Goal: Complete application form: Complete application form

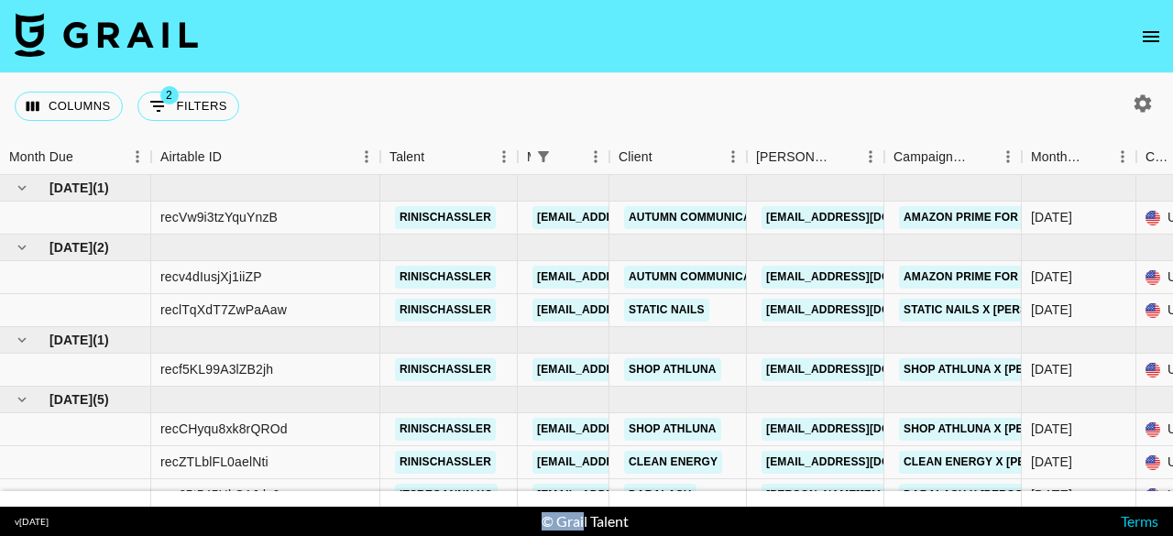
drag, startPoint x: 394, startPoint y: 509, endPoint x: 582, endPoint y: 518, distance: 188.0
click at [582, 518] on footer "v 1.7.99 © Grail Talent Terms" at bounding box center [586, 521] width 1173 height 29
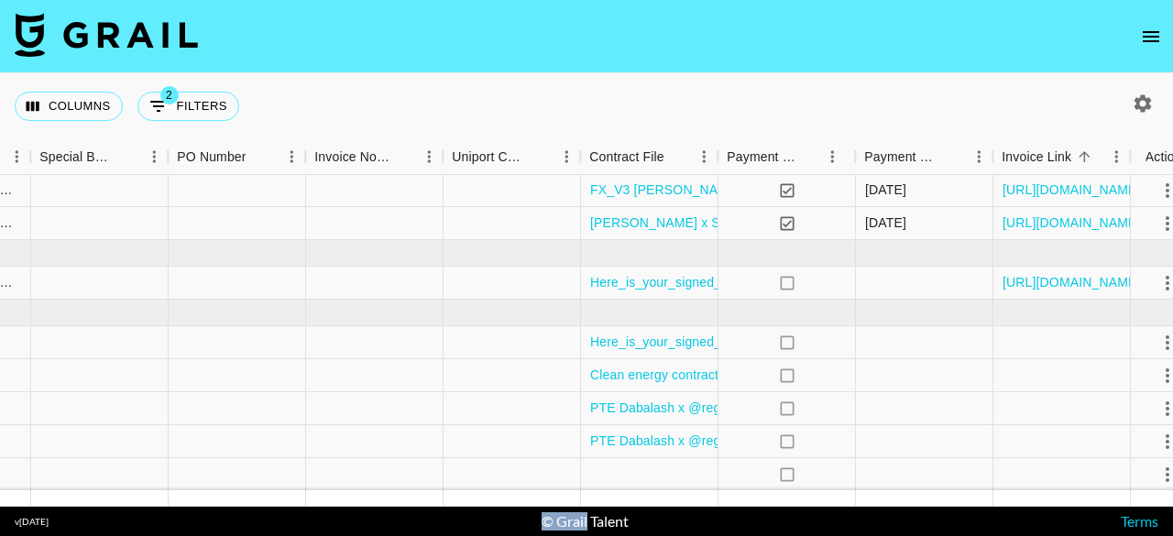
scroll to position [100, 1883]
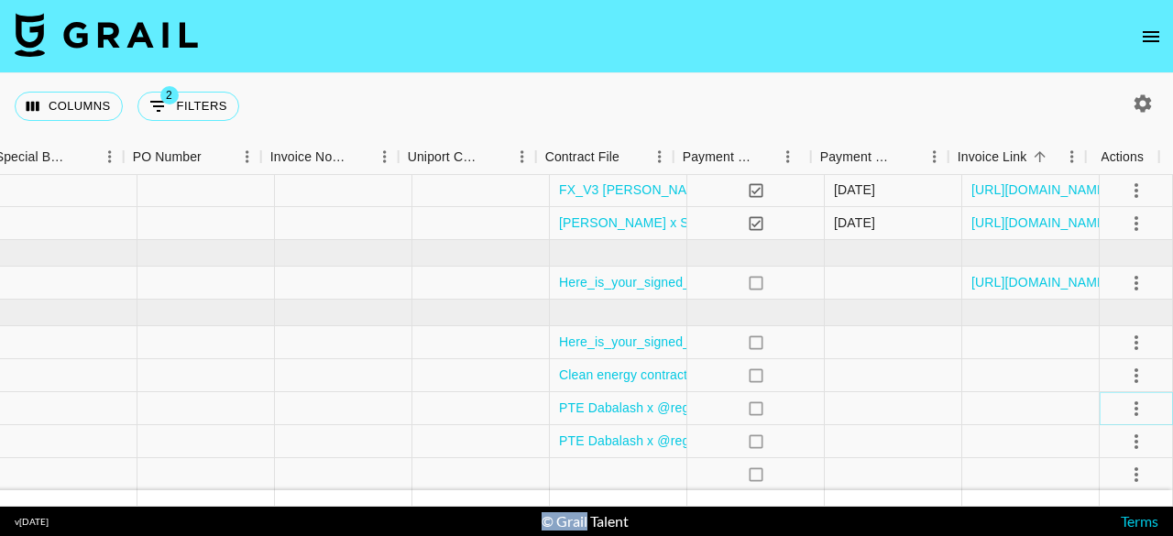
click at [1128, 399] on icon "select merge strategy" at bounding box center [1136, 409] width 22 height 22
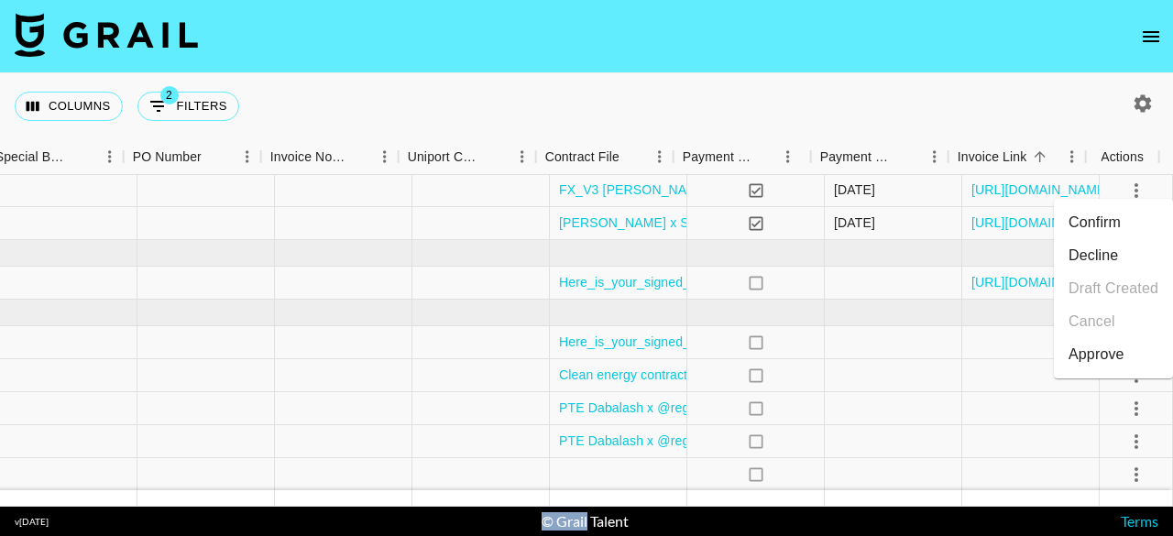
click at [1104, 353] on div "Approve" at bounding box center [1096, 355] width 56 height 22
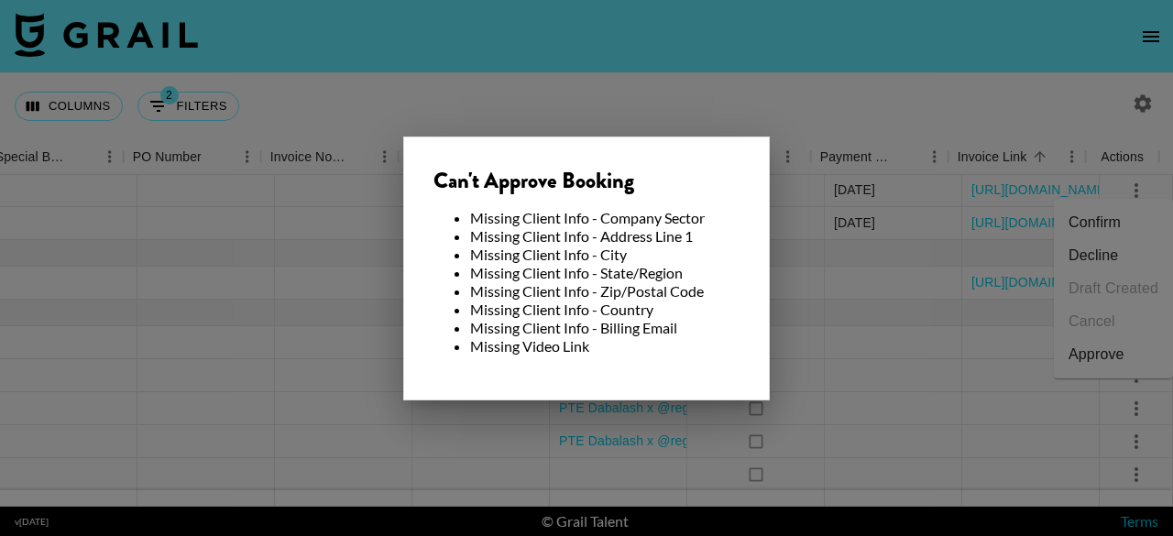
click at [928, 391] on div at bounding box center [586, 268] width 1173 height 536
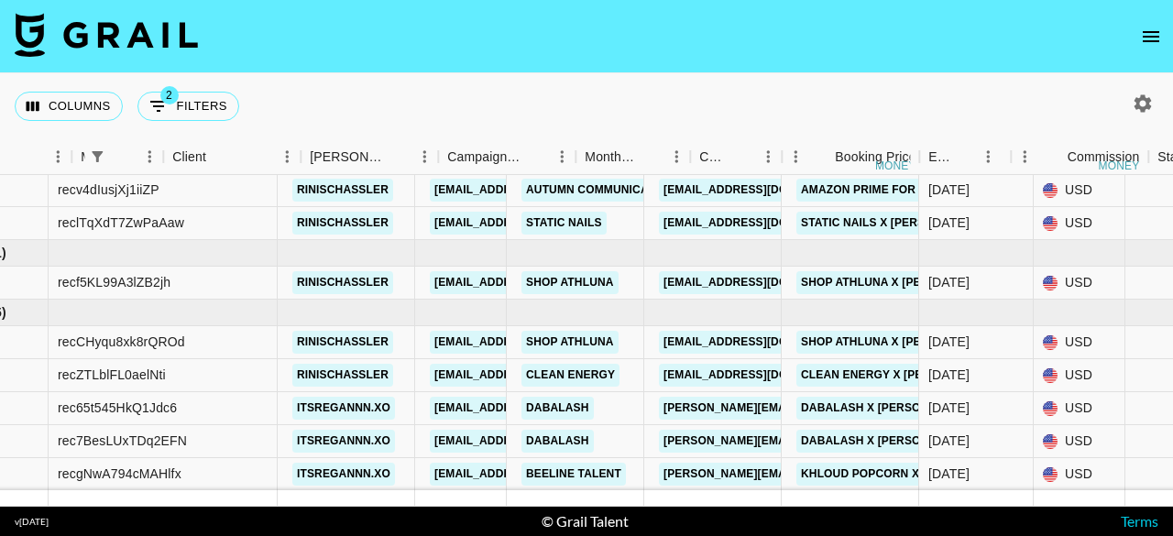
scroll to position [100, 0]
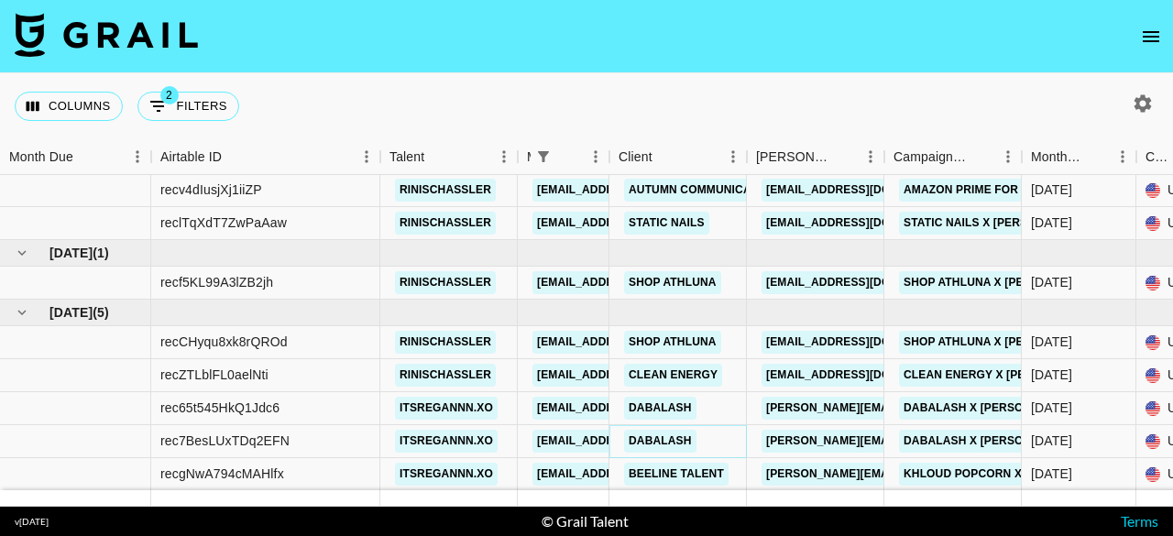
click at [680, 430] on link "Dabalash" at bounding box center [660, 441] width 72 height 23
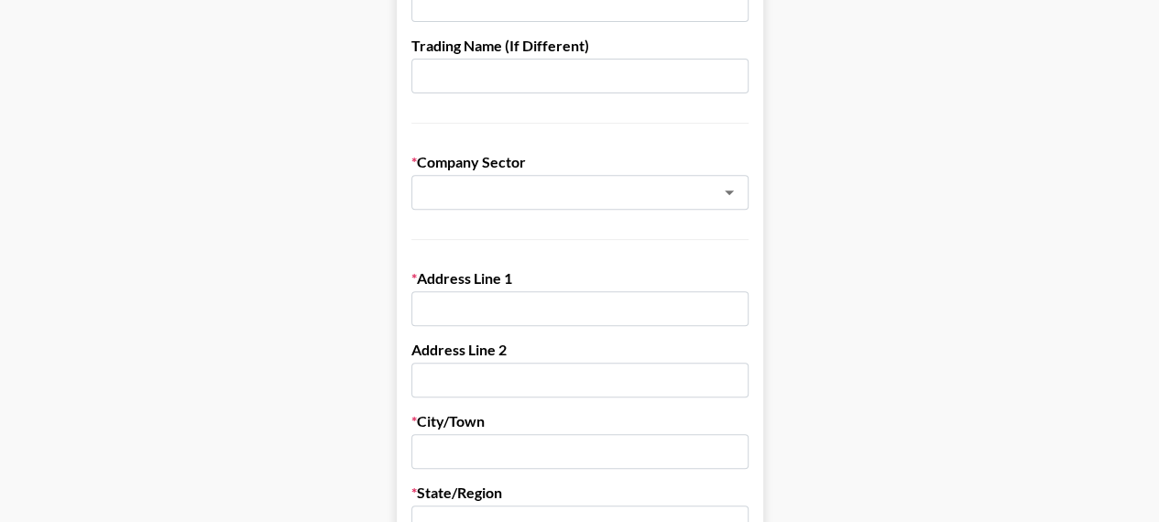
scroll to position [322, 0]
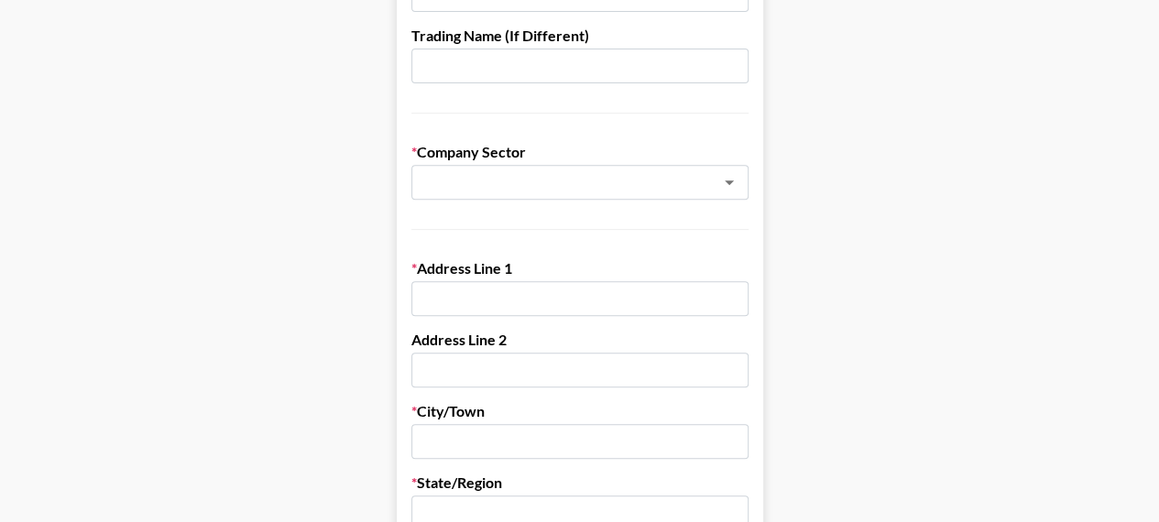
click at [518, 303] on input "text" at bounding box center [579, 298] width 337 height 35
paste input "5215 N Sabino Canyon Rd"
type input "5215 N Sabino Canyon Rd"
click at [512, 366] on input "text" at bounding box center [579, 370] width 337 height 35
paste input "Suite 114"
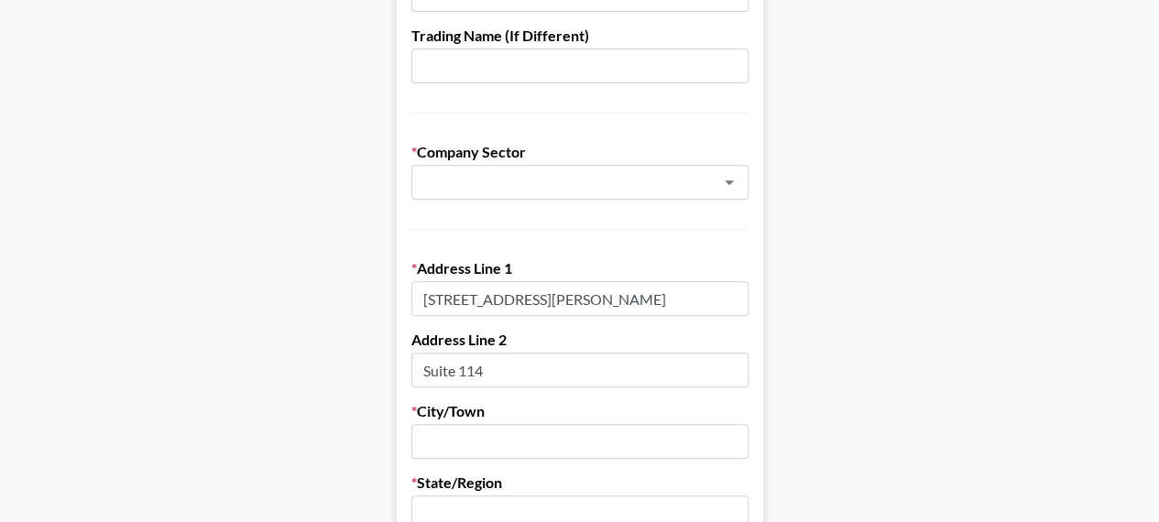
type input "Suite 114"
click at [497, 454] on input "text" at bounding box center [579, 441] width 337 height 35
paste input "Tucson, AZ 85750"
drag, startPoint x: 589, startPoint y: 444, endPoint x: 484, endPoint y: 456, distance: 106.0
click at [484, 456] on input "Tucson, AZ 85750" at bounding box center [579, 441] width 337 height 35
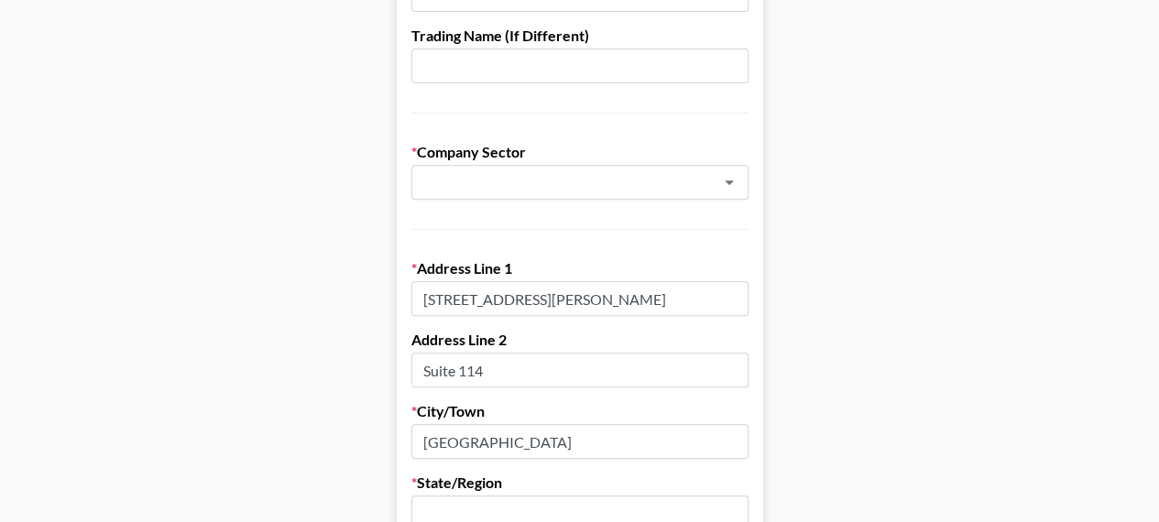
type input "Tucson"
click at [487, 518] on input "text" at bounding box center [579, 513] width 337 height 35
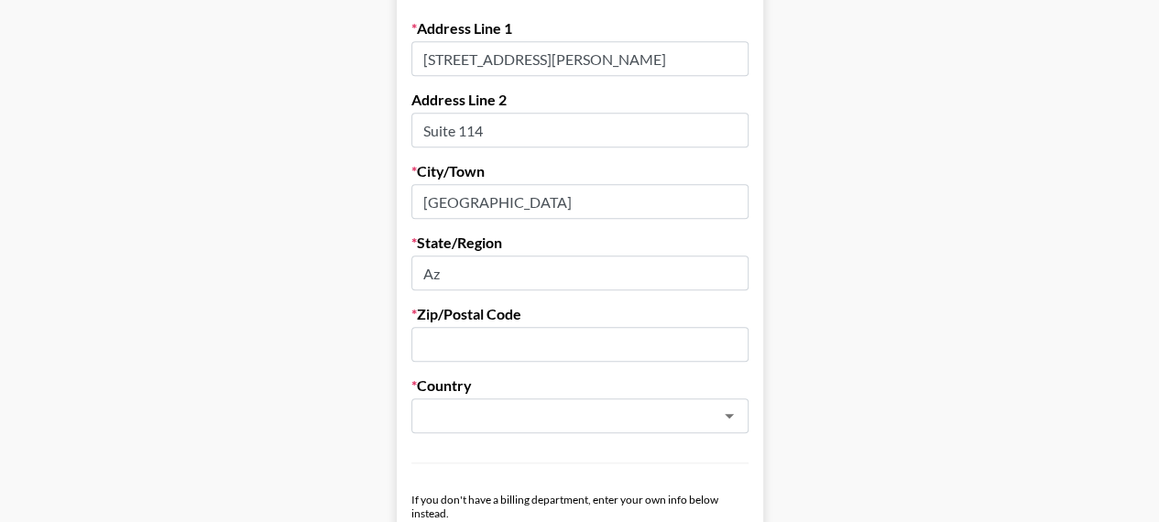
scroll to position [572, 0]
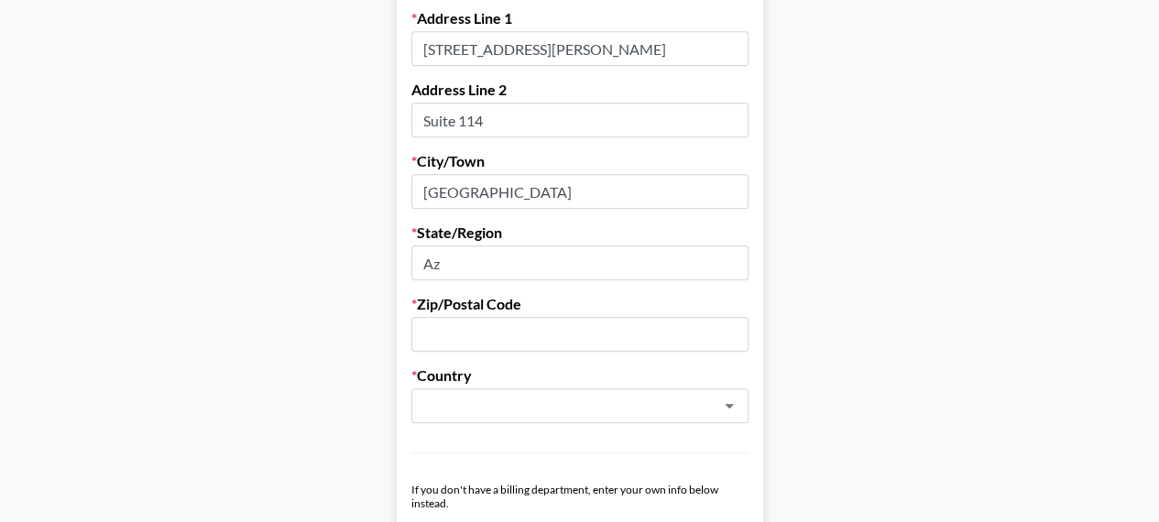
type input "Az"
click at [462, 334] on input "text" at bounding box center [579, 334] width 337 height 35
paste input "Tucson, AZ 85750"
drag, startPoint x: 508, startPoint y: 338, endPoint x: 350, endPoint y: 355, distance: 158.4
click at [350, 355] on main "Send New Client Form to Client Copy Link to Client Form Company Name Dabalash R…" at bounding box center [580, 474] width 1130 height 1887
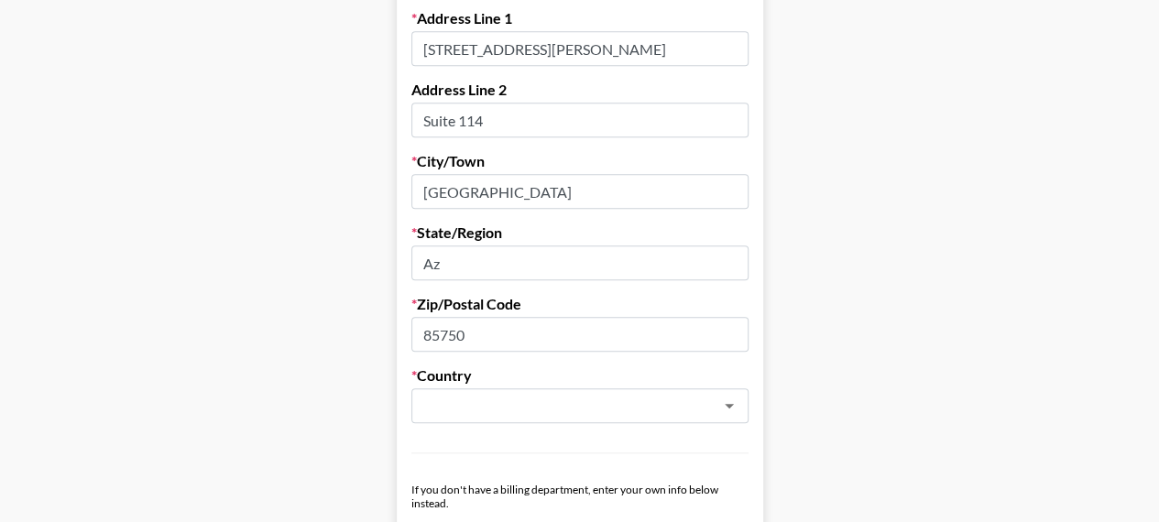
type input "85750"
click at [472, 398] on input "text" at bounding box center [555, 406] width 267 height 21
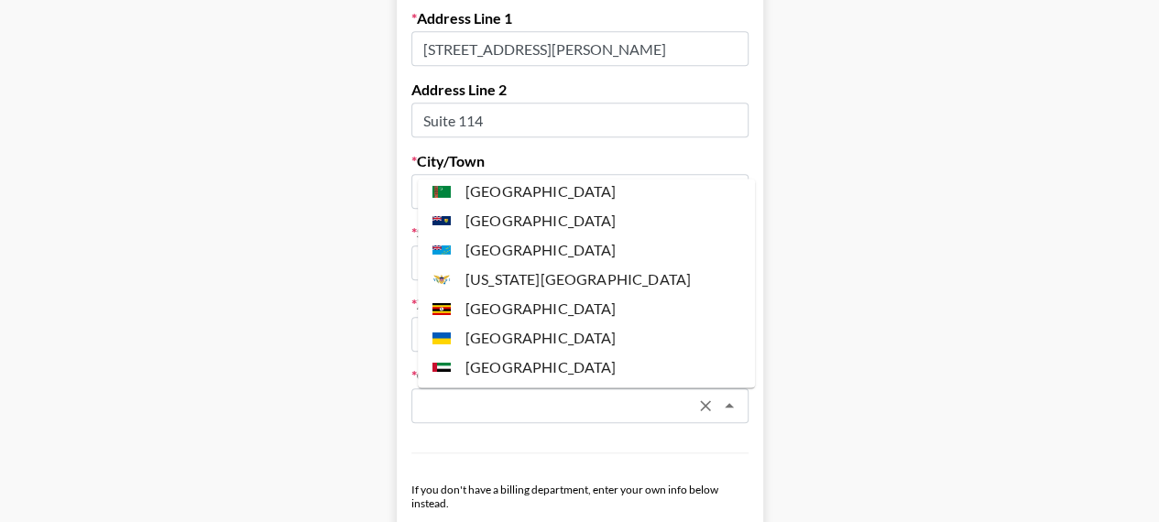
scroll to position [6908, 0]
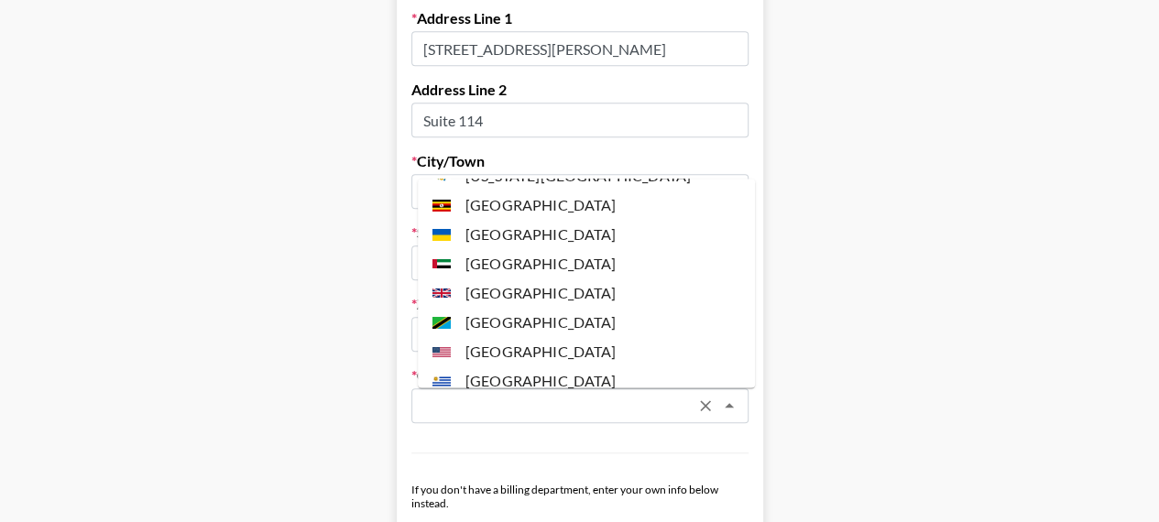
click at [599, 336] on li "United States" at bounding box center [586, 350] width 337 height 29
type input "United States"
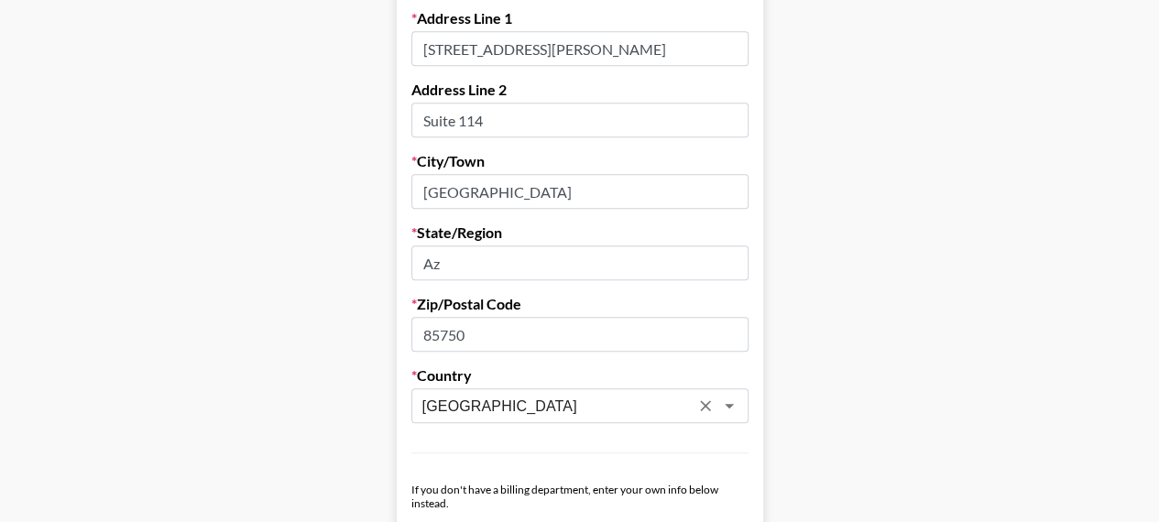
click at [848, 407] on main "Send New Client Form to Client Copy Link to Client Form Company Name Dabalash R…" at bounding box center [580, 474] width 1130 height 1887
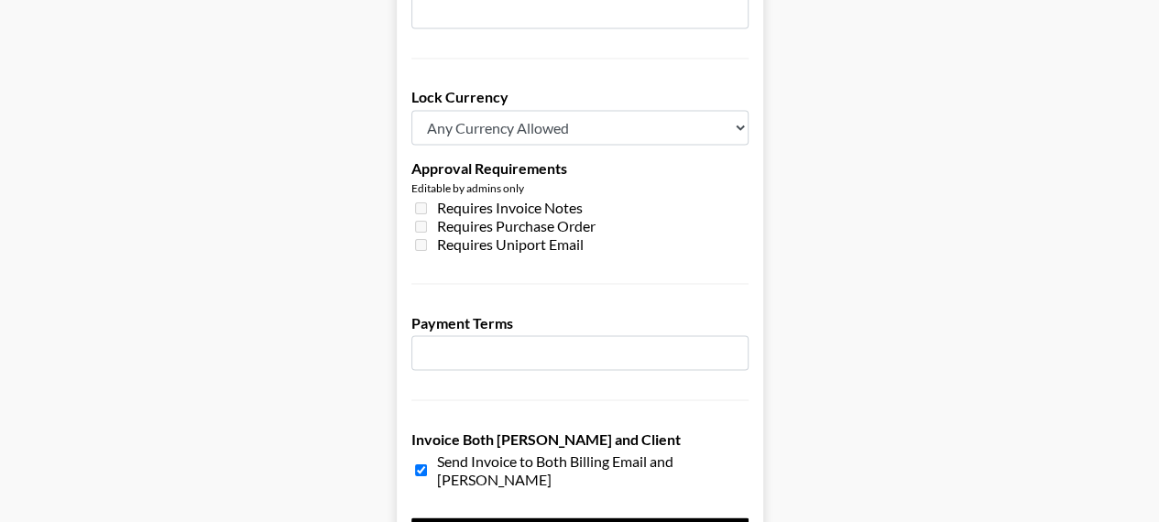
scroll to position [1418, 0]
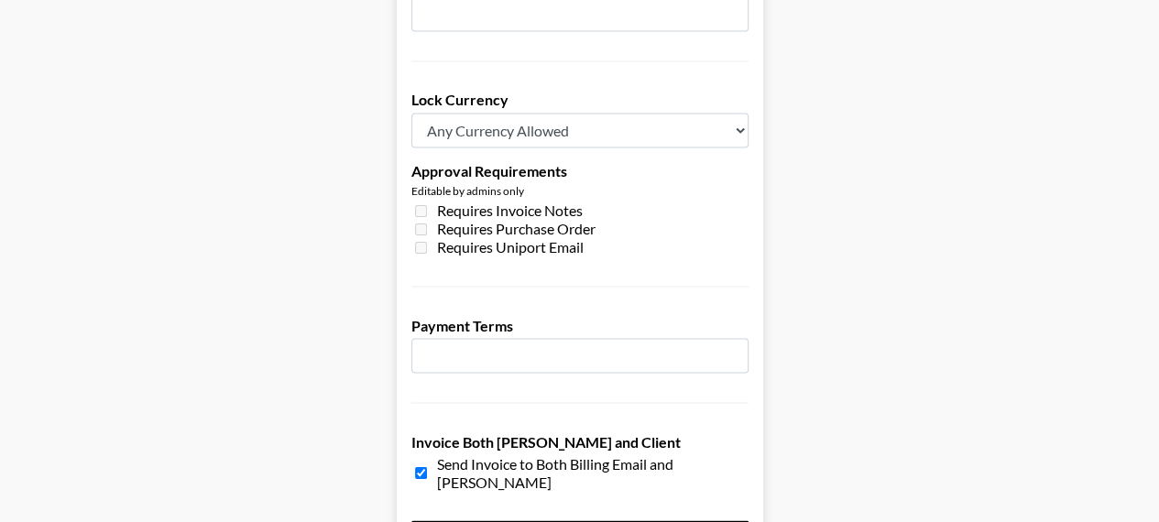
click at [493, 338] on input "number" at bounding box center [579, 355] width 337 height 35
click at [736, 338] on input "number" at bounding box center [579, 355] width 337 height 35
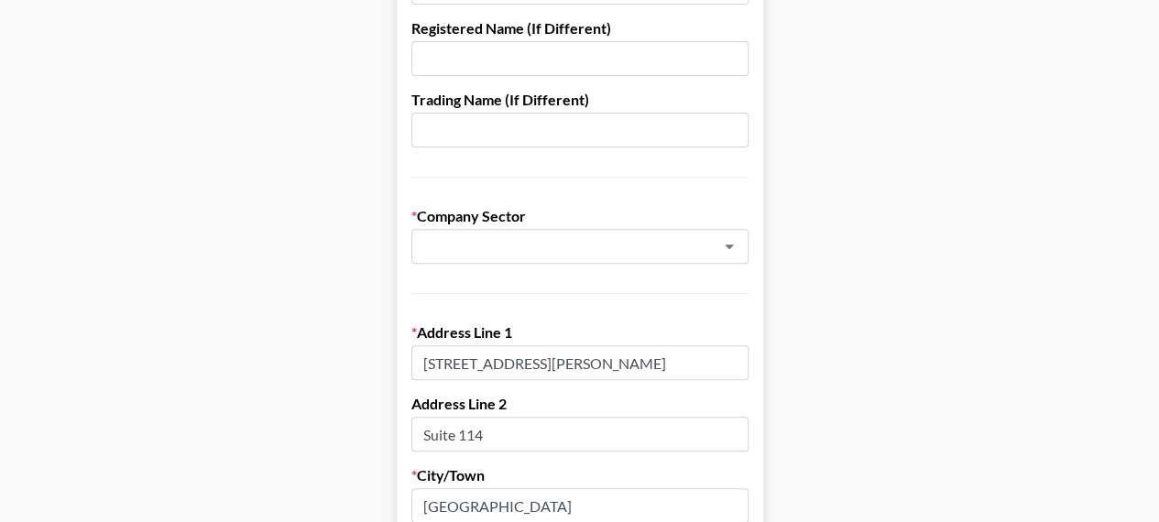
scroll to position [255, 0]
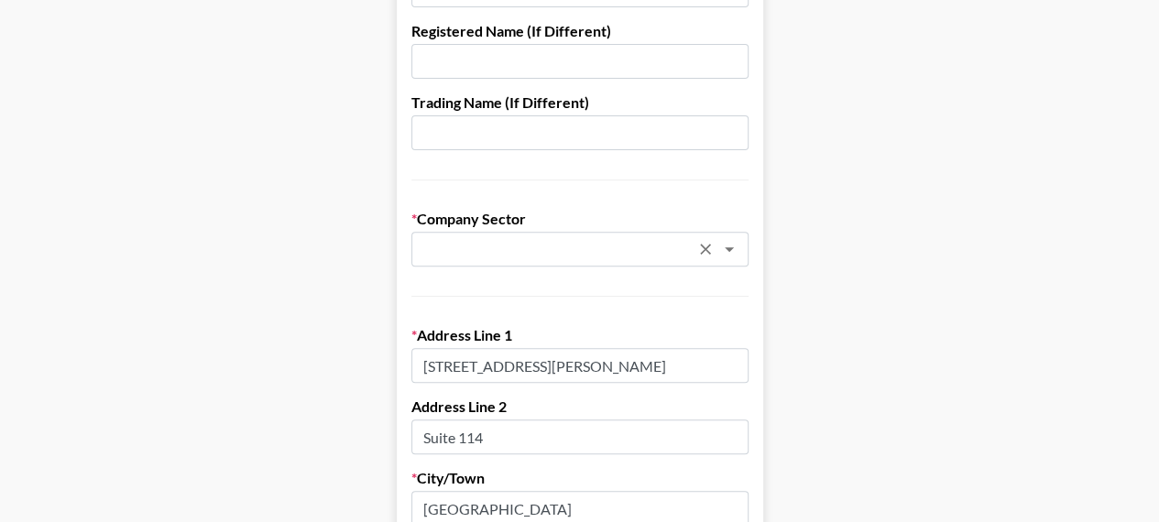
click at [738, 252] on icon "Open" at bounding box center [729, 249] width 22 height 22
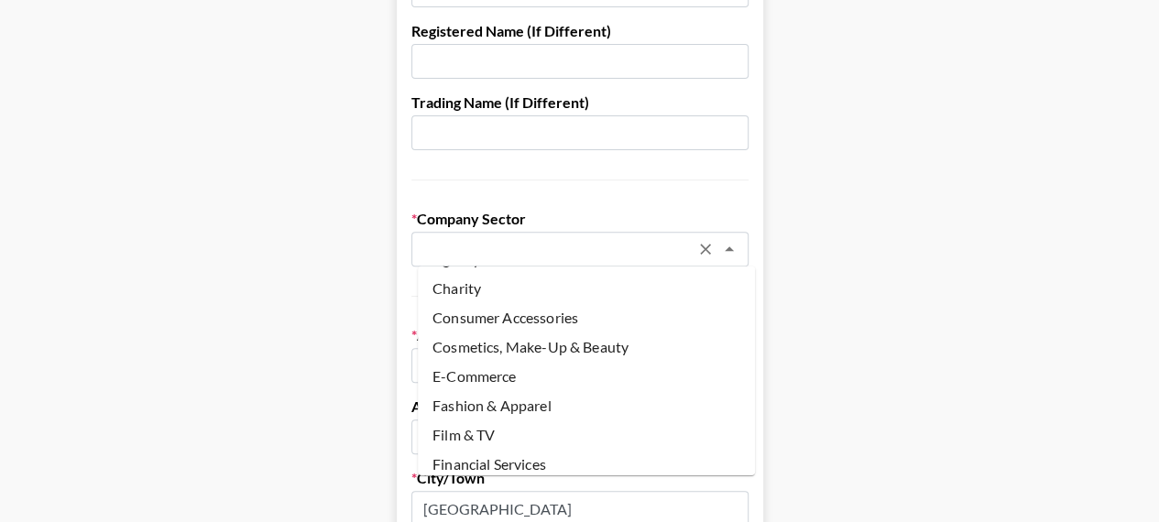
scroll to position [24, 0]
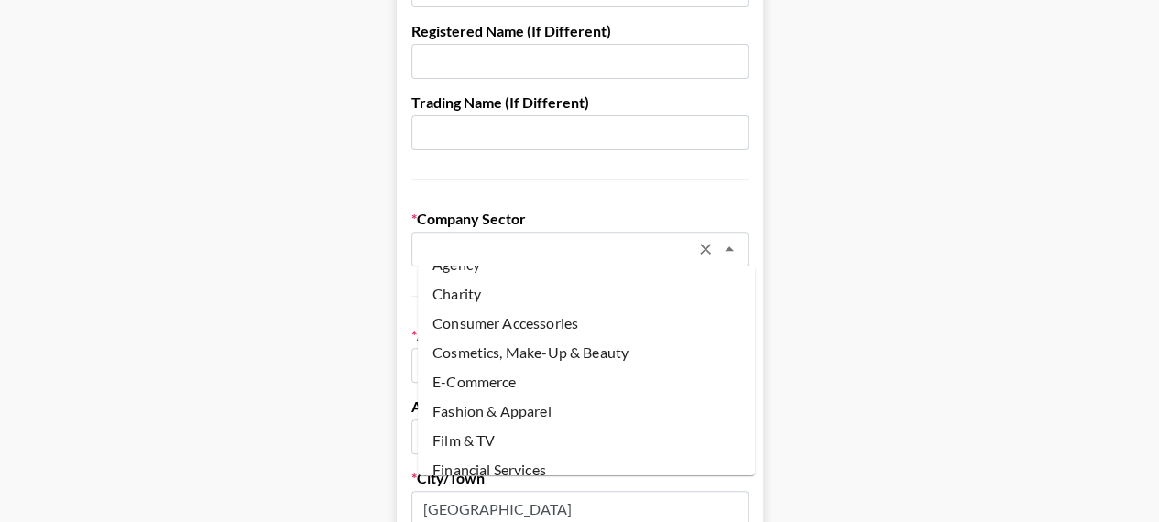
click at [571, 351] on li "Cosmetics, Make-Up & Beauty" at bounding box center [586, 352] width 337 height 29
type input "Cosmetics, Make-Up & Beauty"
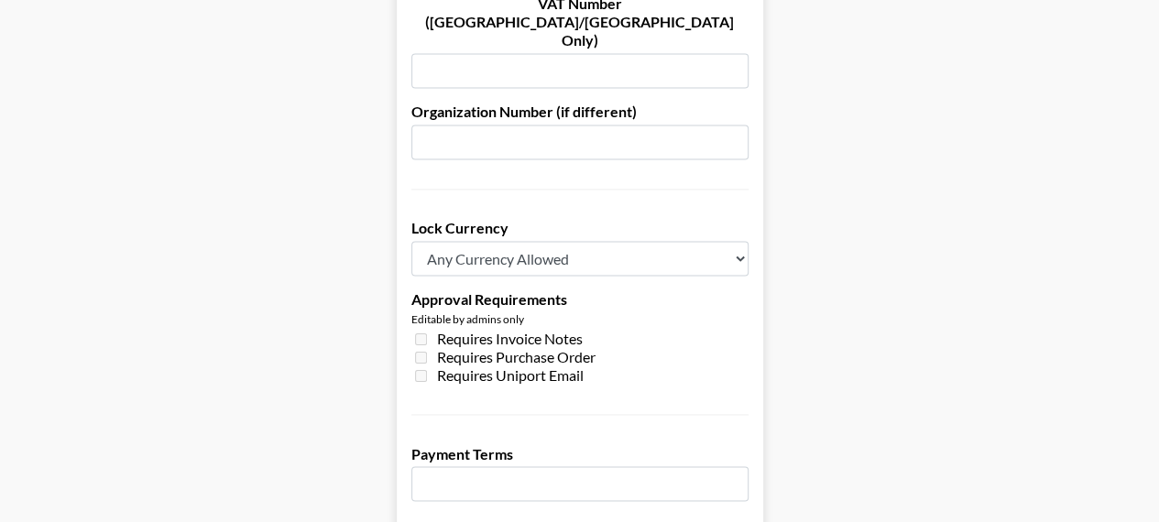
scroll to position [1532, 0]
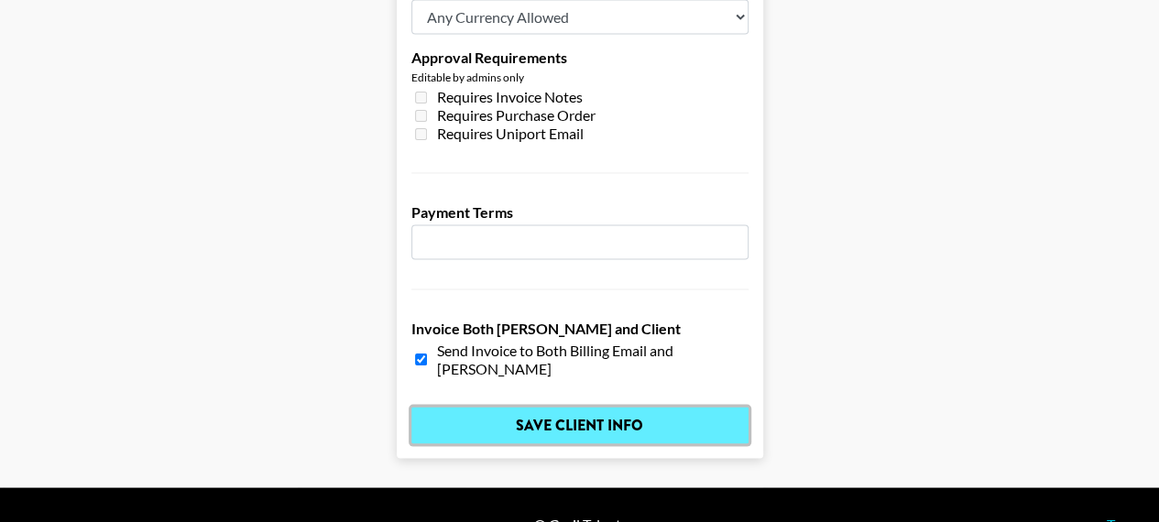
click at [708, 407] on input "Save Client Info" at bounding box center [579, 425] width 337 height 37
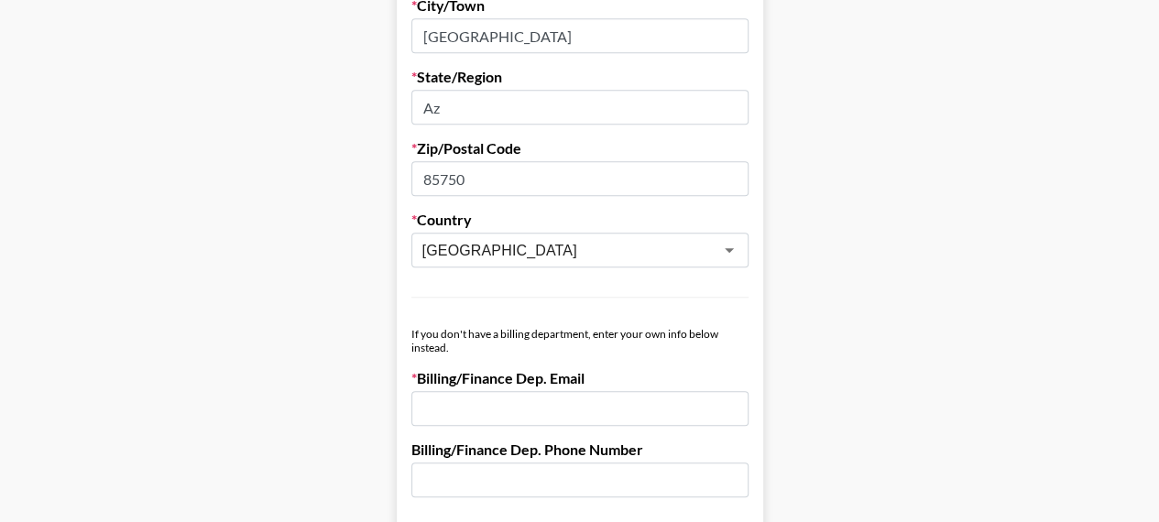
scroll to position [753, 0]
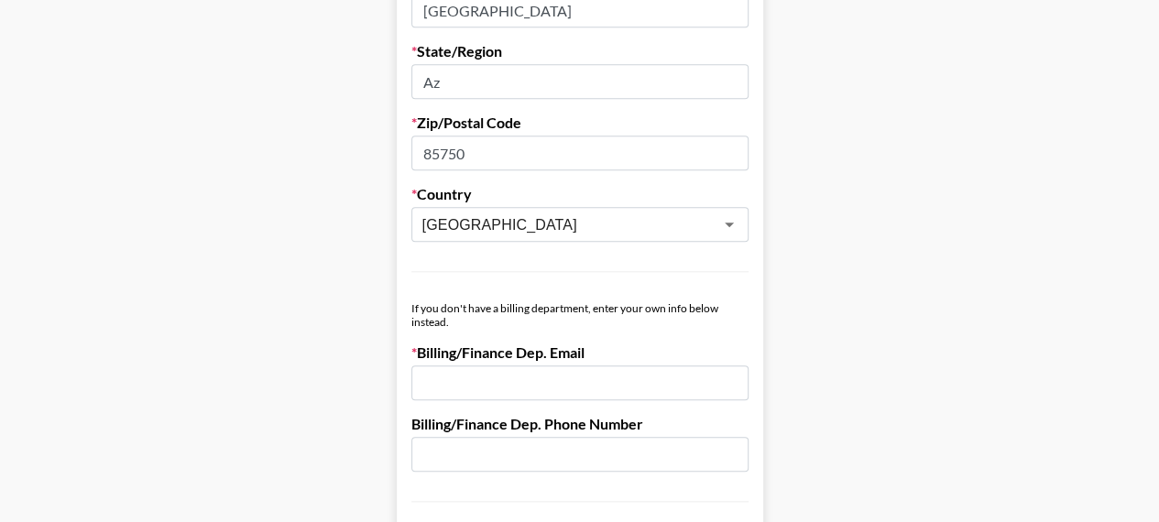
paste input "alani.parra@dabalash.com"
click at [432, 386] on input "alani.parra@dabalash.com" at bounding box center [579, 383] width 337 height 35
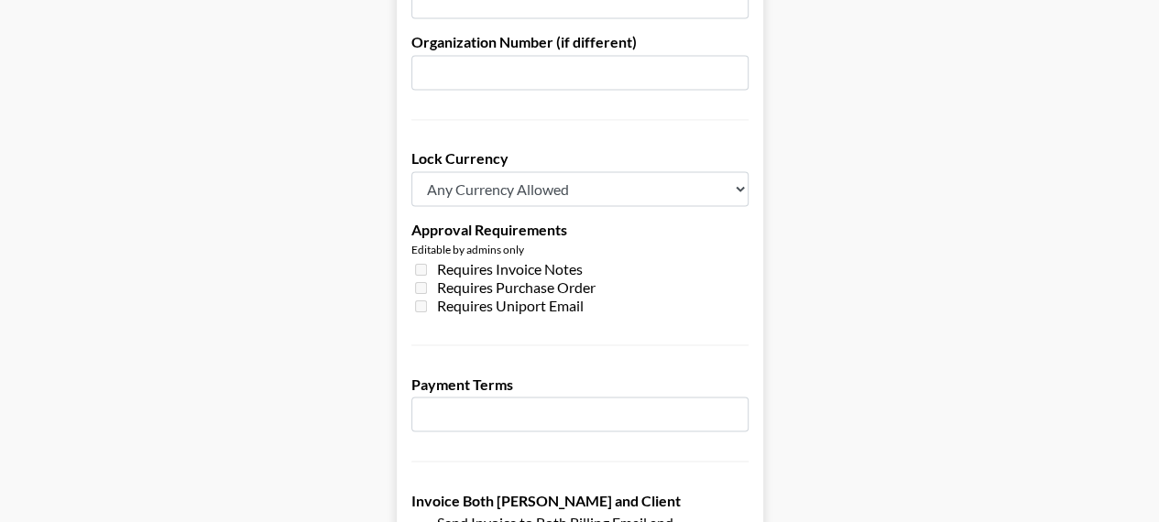
scroll to position [1532, 0]
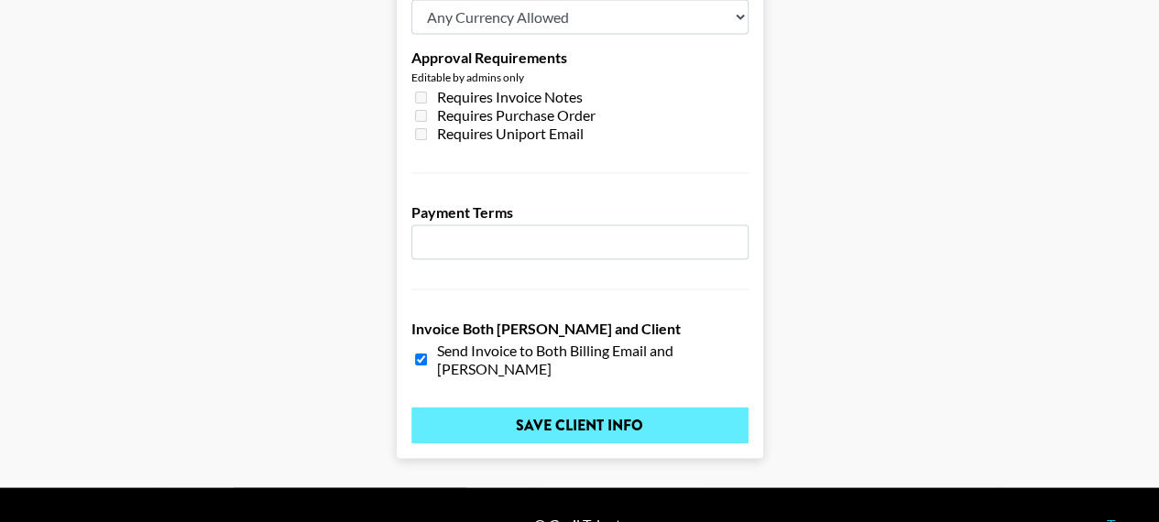
type input "alani.parra@dabalash.com"
click at [601, 407] on input "Save Client Info" at bounding box center [579, 425] width 337 height 37
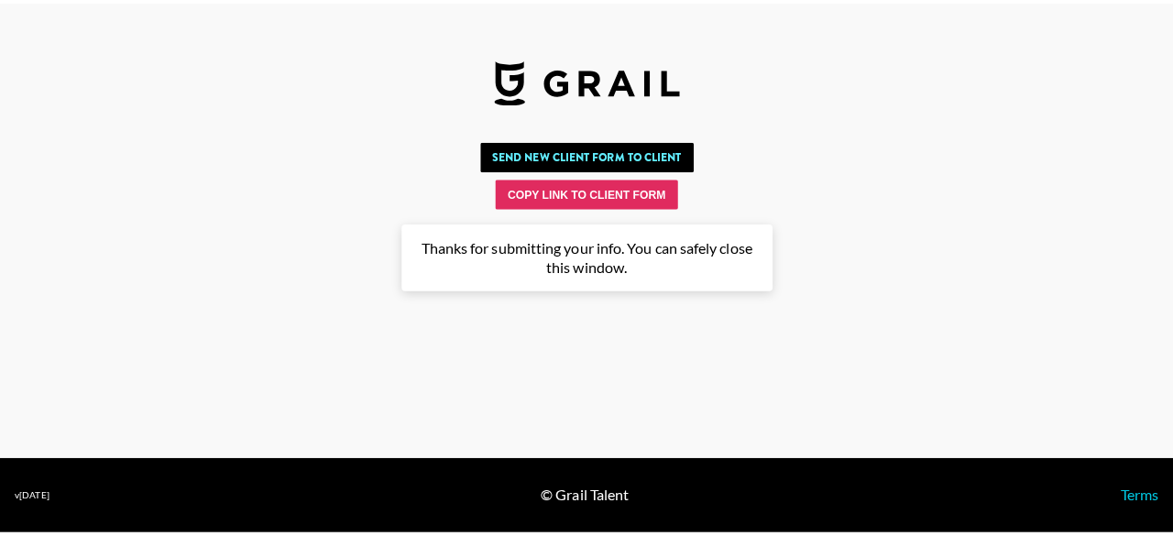
scroll to position [0, 0]
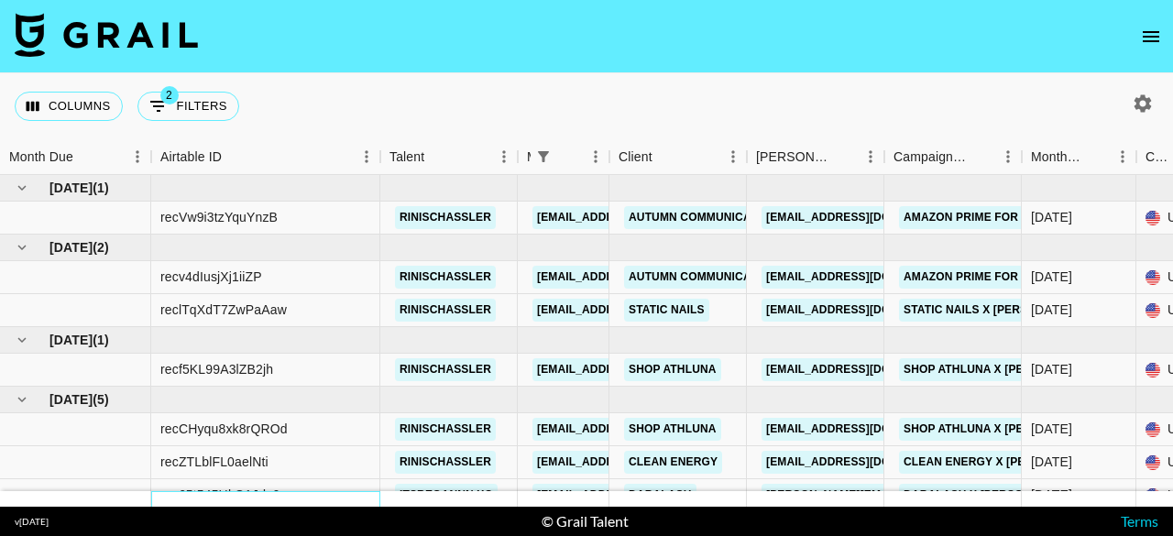
drag, startPoint x: 379, startPoint y: 492, endPoint x: 412, endPoint y: 497, distance: 33.3
click at [412, 497] on div "[DATE] ( 1 ) $ 500.00 $ 48.81 recVw9i3tzYquYnzB rinischassler [EMAIL_ADDRESS][D…" at bounding box center [586, 341] width 1173 height 332
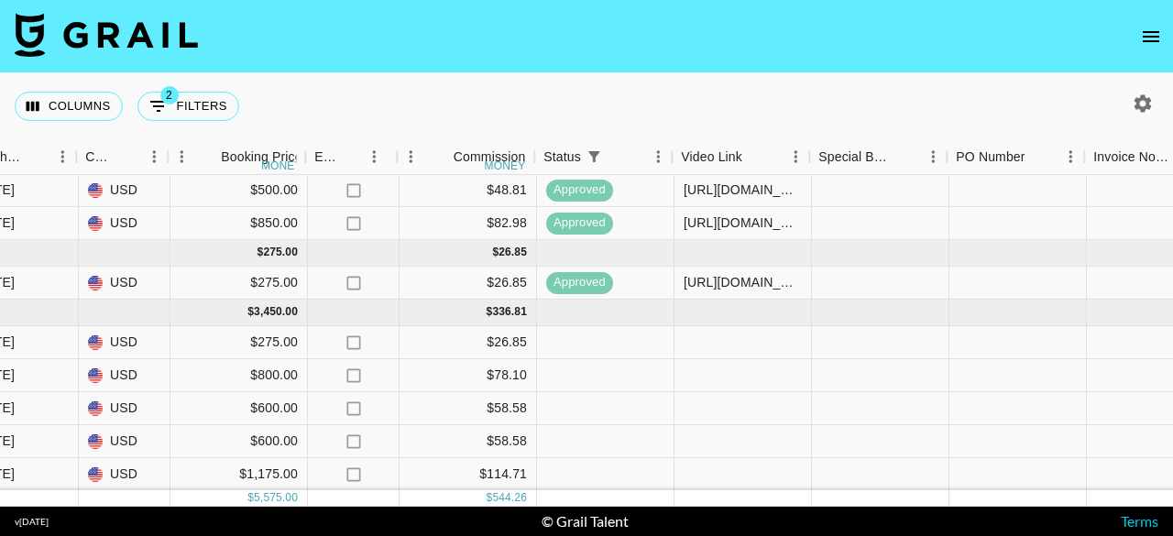
scroll to position [100, 1061]
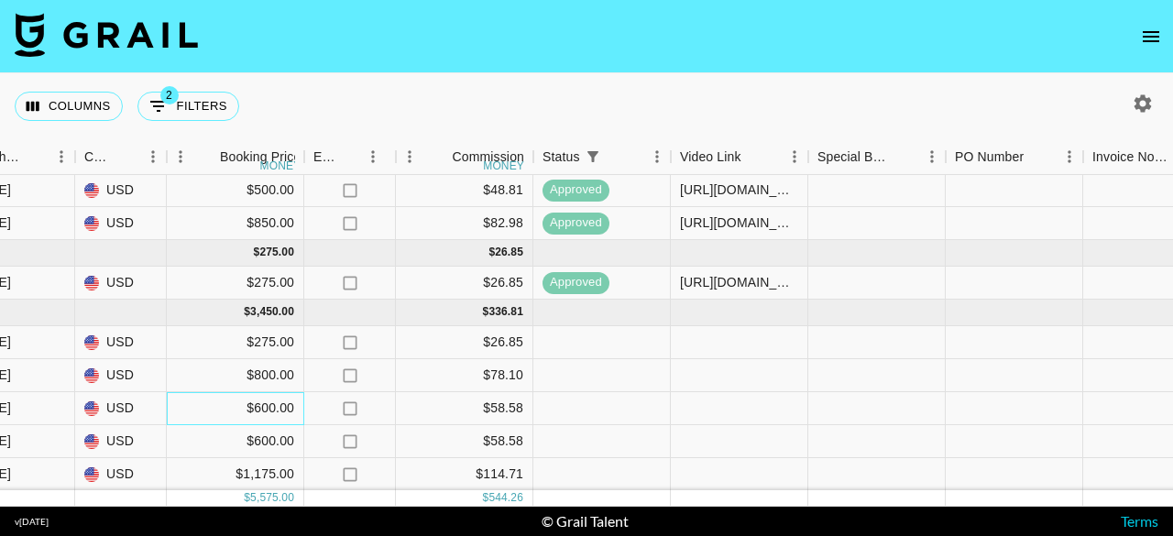
click at [211, 392] on div "$600.00" at bounding box center [235, 408] width 137 height 33
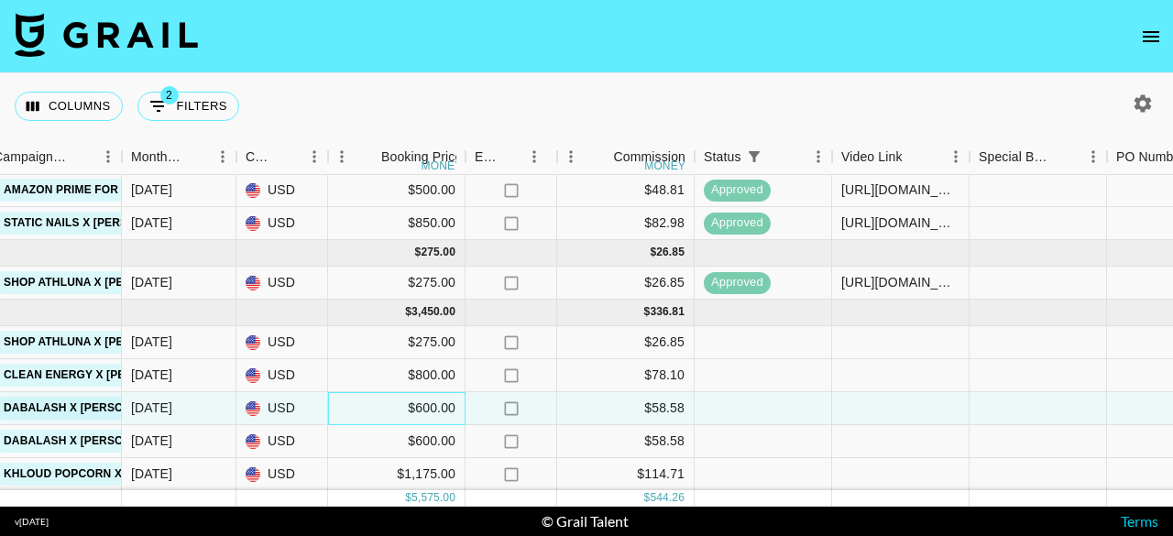
scroll to position [100, 851]
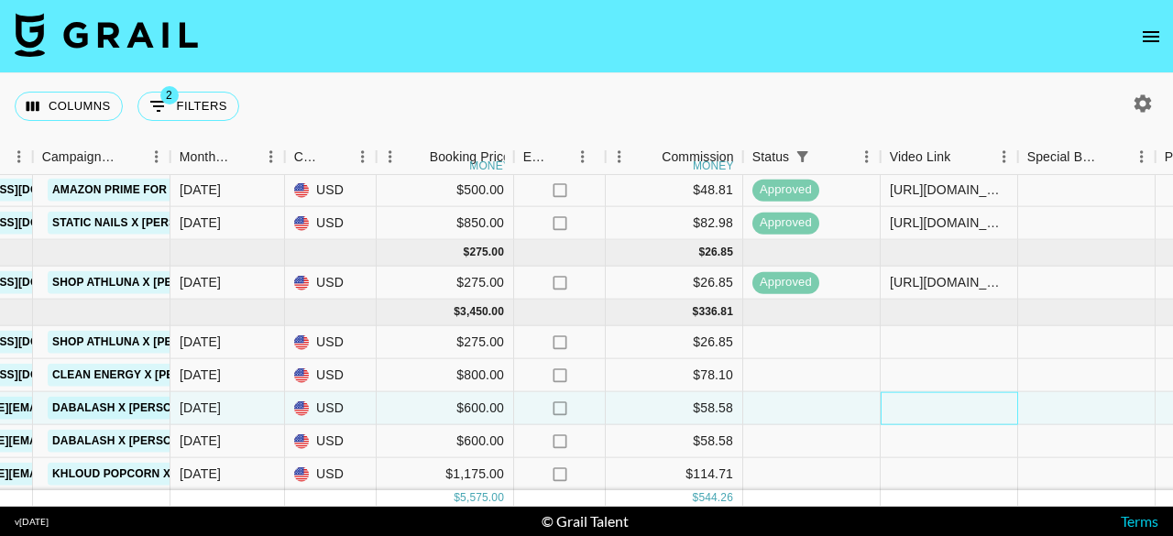
click at [925, 400] on div at bounding box center [948, 408] width 137 height 33
type input "[URL][DOMAIN_NAME][DOMAIN_NAME]"
click at [838, 458] on div at bounding box center [811, 474] width 137 height 33
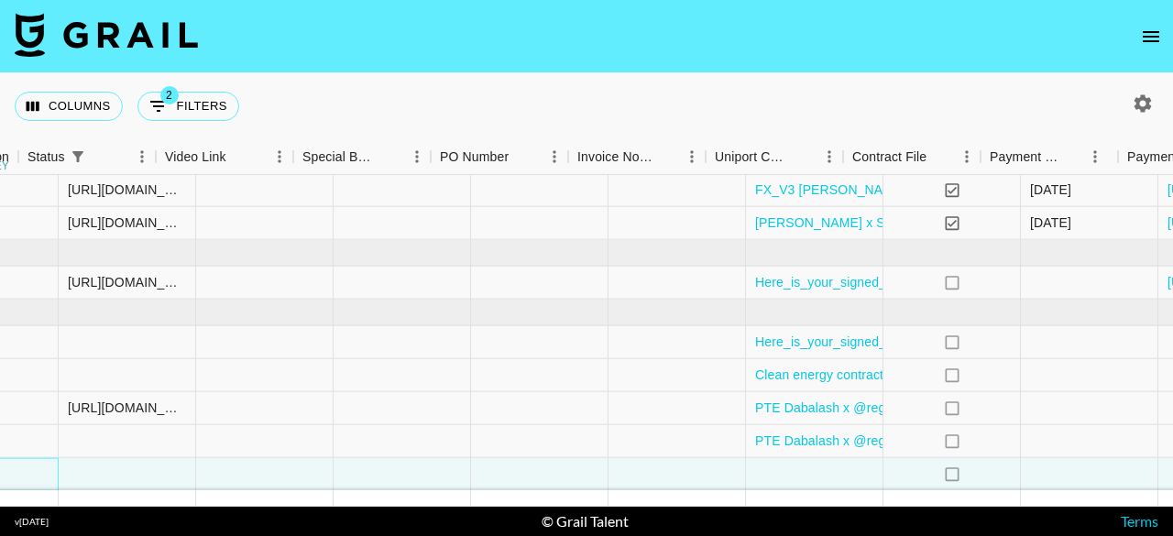
scroll to position [100, 1883]
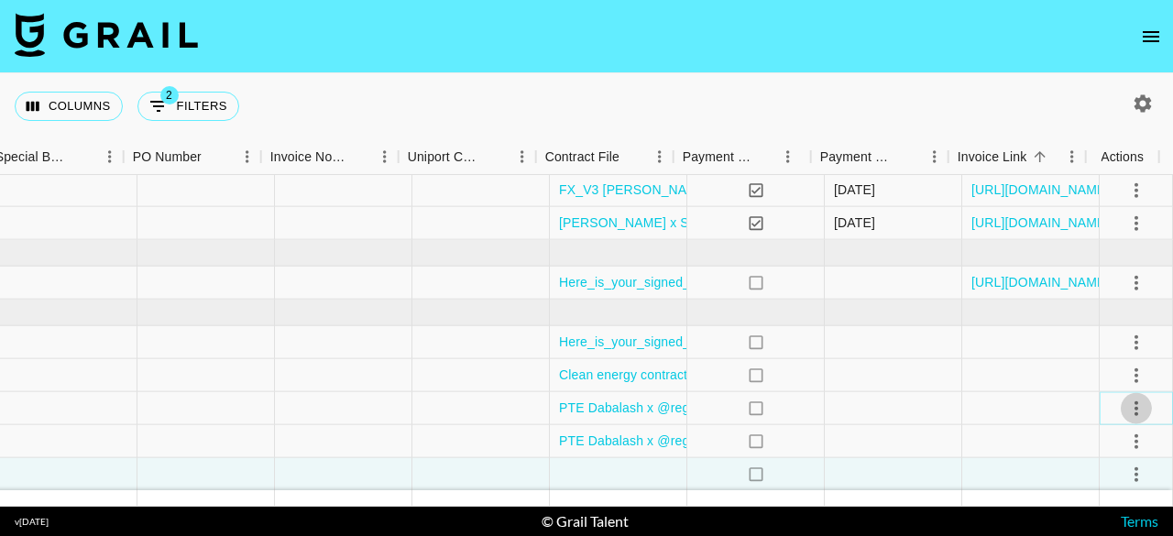
click at [1125, 397] on icon "select merge strategy" at bounding box center [1136, 408] width 22 height 22
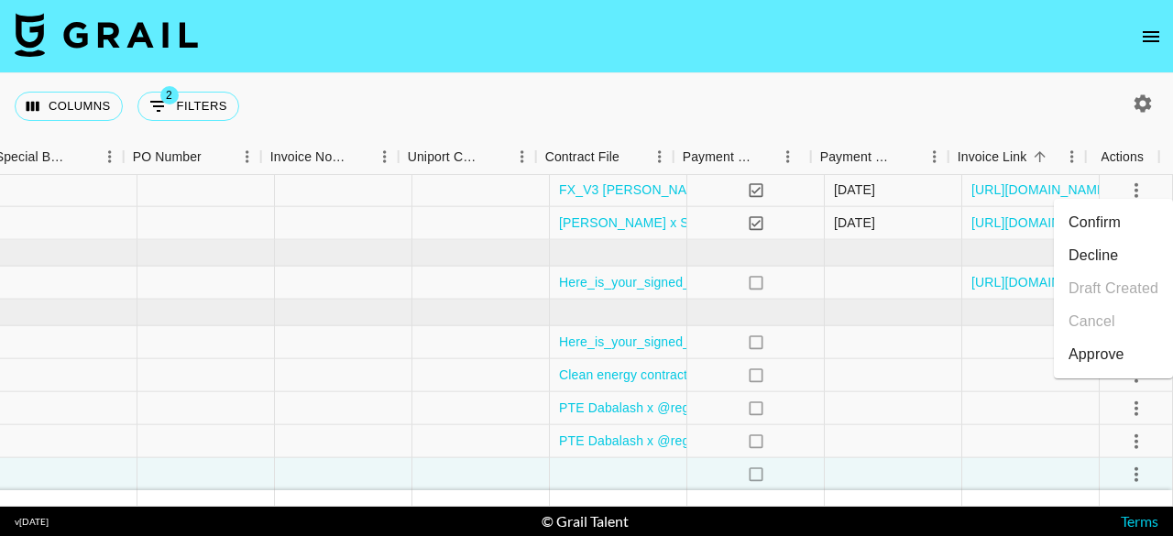
click at [1116, 353] on div "Approve" at bounding box center [1096, 355] width 56 height 22
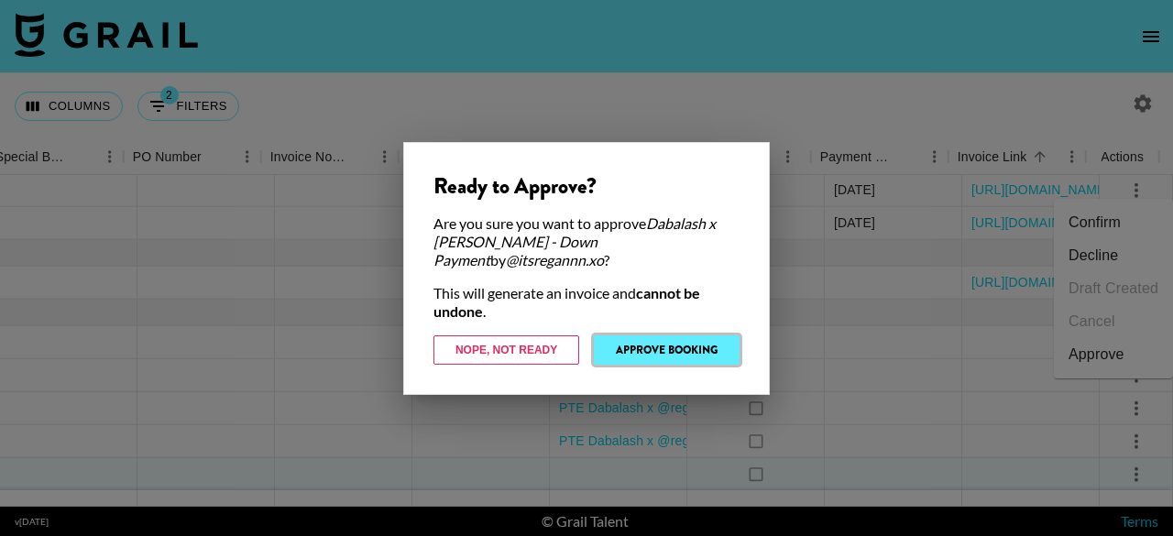
click at [695, 356] on button "Approve Booking" at bounding box center [667, 349] width 146 height 29
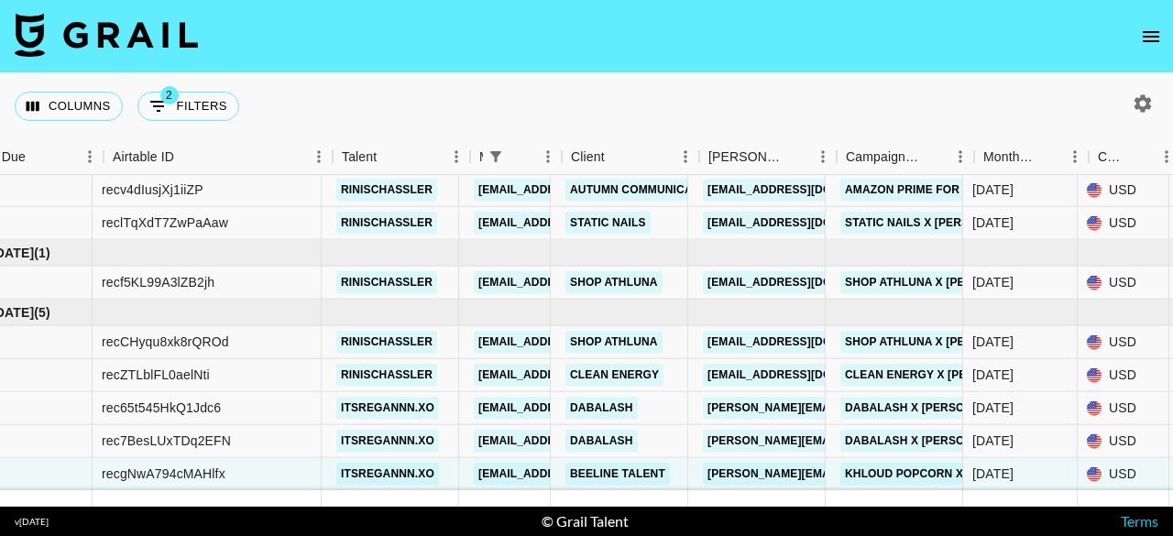
scroll to position [100, 51]
